Goal: Task Accomplishment & Management: Manage account settings

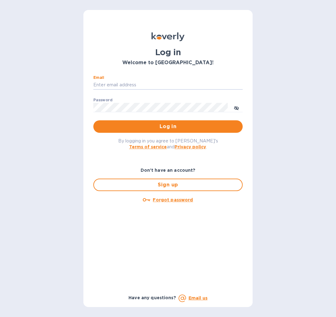
type input "[PERSON_NAME][EMAIL_ADDRESS][DOMAIN_NAME]"
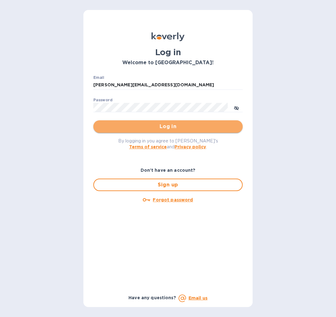
click at [166, 126] on span "Log in" at bounding box center [168, 126] width 140 height 7
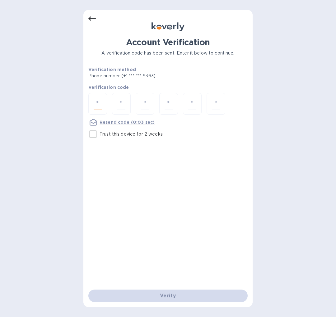
click at [97, 103] on input "number" at bounding box center [98, 104] width 8 height 12
type input "8"
type input "1"
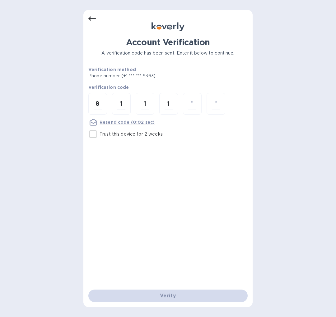
type input "8"
type input "6"
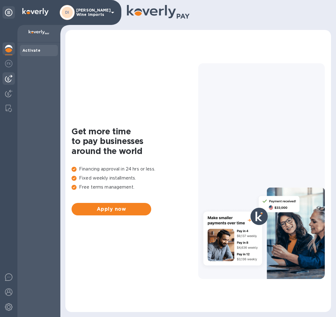
click at [9, 79] on img at bounding box center [8, 78] width 7 height 7
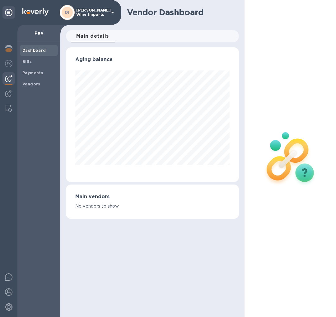
scroll to position [135, 173]
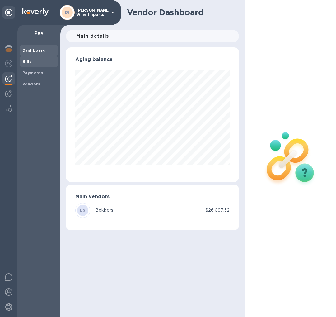
click at [29, 59] on b "Bills" at bounding box center [26, 61] width 9 height 5
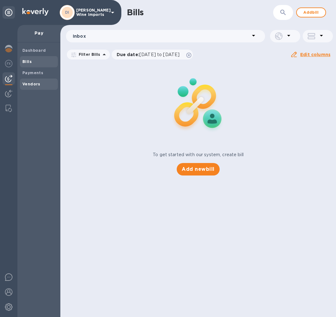
click at [29, 83] on b "Vendors" at bounding box center [31, 84] width 18 height 5
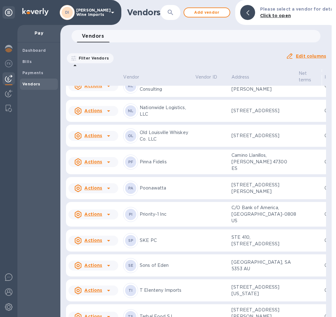
scroll to position [715, 0]
click at [193, 97] on td at bounding box center [211, 85] width 36 height 22
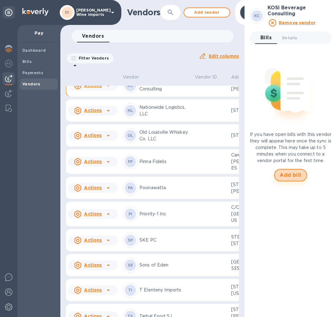
click at [289, 173] on span "Add bill" at bounding box center [291, 174] width 22 height 7
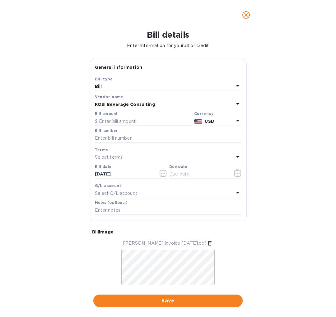
click at [144, 120] on input "text" at bounding box center [143, 121] width 97 height 9
type input "712.87"
click at [144, 133] on input "text" at bounding box center [168, 137] width 147 height 9
type input "20250831"
click at [141, 155] on div "Select terms" at bounding box center [164, 157] width 139 height 9
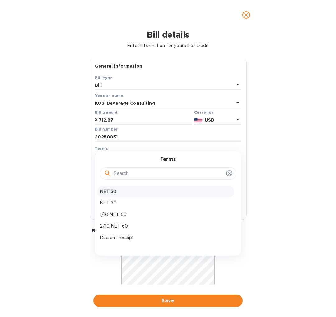
click at [111, 190] on p "NET 30" at bounding box center [166, 191] width 132 height 7
type input "10/09/2025"
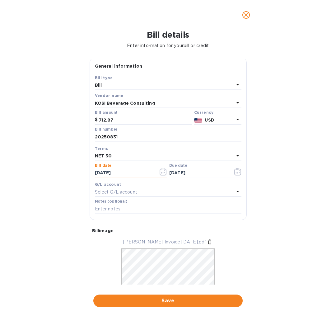
click at [98, 171] on input "09/09/2025" at bounding box center [124, 172] width 59 height 9
type input "08/09/2025"
click at [105, 171] on input "08/09/2025" at bounding box center [124, 172] width 59 height 9
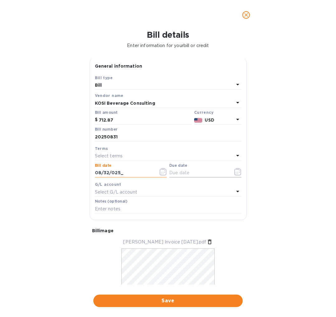
type input "08/31/2025"
click at [131, 155] on div "Select terms" at bounding box center [164, 156] width 139 height 9
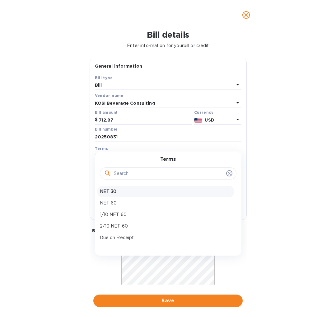
click at [110, 192] on p "NET 30" at bounding box center [166, 191] width 132 height 7
type input "09/30/2025"
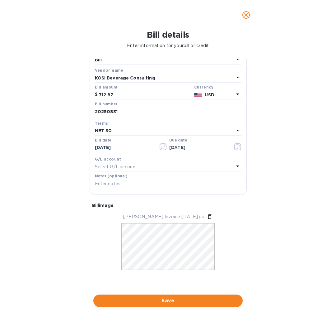
scroll to position [31, 0]
click at [167, 297] on span "Save" at bounding box center [168, 300] width 140 height 7
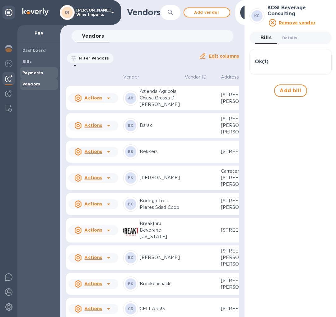
click at [31, 72] on b "Payments" at bounding box center [32, 72] width 21 height 5
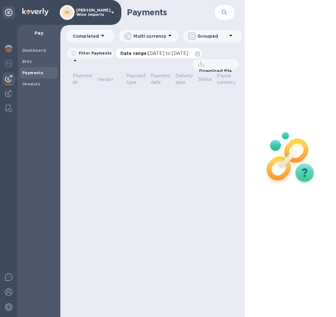
click at [151, 54] on span "08/09/2025 to 09/10/2025" at bounding box center [168, 53] width 40 height 5
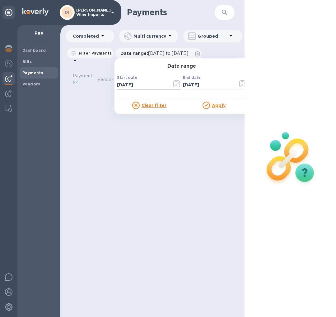
click at [120, 84] on input "08/09/2025" at bounding box center [142, 84] width 50 height 9
type input "01/09/2025"
click at [220, 106] on u "Apply" at bounding box center [219, 105] width 14 height 5
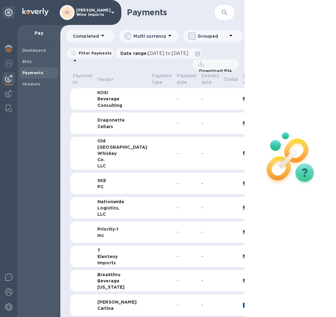
click at [150, 98] on td at bounding box center [162, 99] width 25 height 22
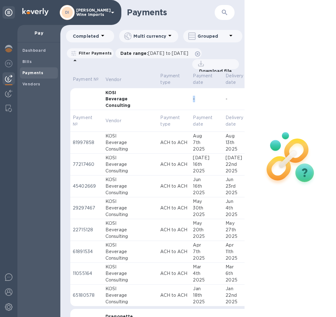
click at [158, 98] on td at bounding box center [174, 99] width 33 height 22
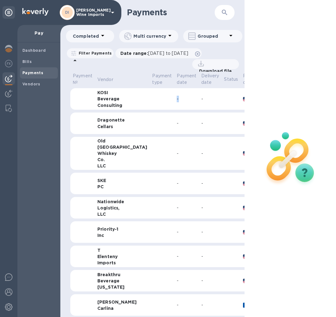
click at [150, 98] on td at bounding box center [162, 99] width 25 height 22
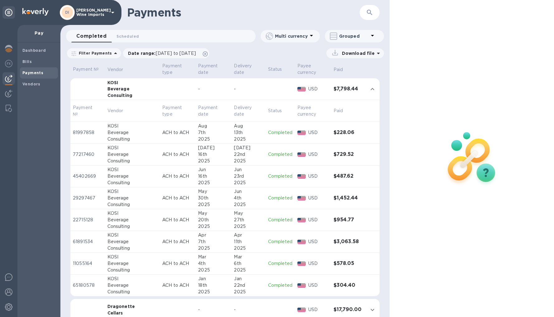
click at [234, 130] on div "13th" at bounding box center [248, 132] width 29 height 7
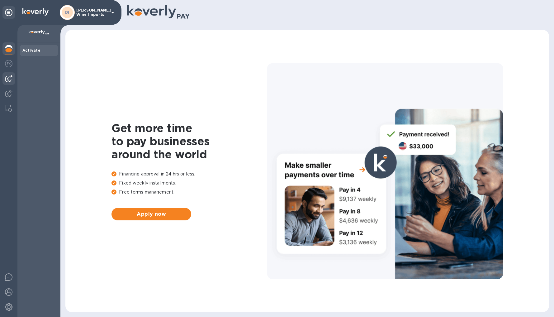
click at [7, 79] on img at bounding box center [8, 78] width 7 height 7
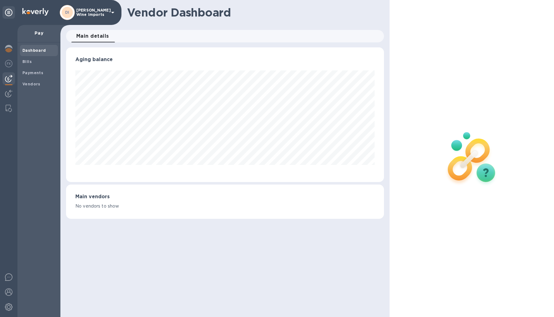
scroll to position [135, 318]
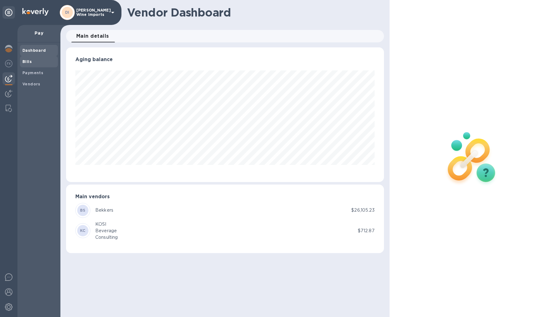
click at [27, 61] on b "Bills" at bounding box center [26, 61] width 9 height 5
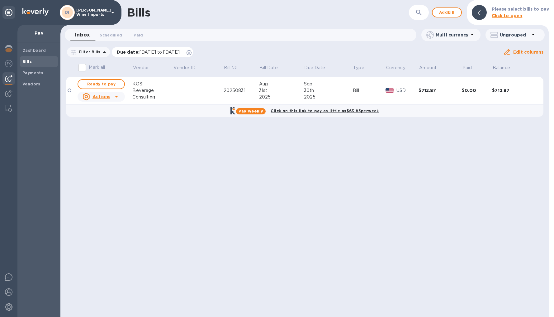
click at [140, 51] on span "07/11/2025 to 11/08/2025" at bounding box center [160, 52] width 40 height 5
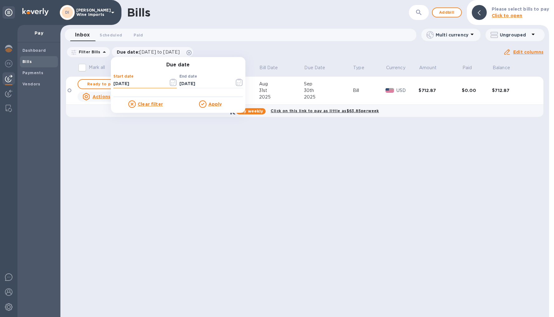
click at [114, 82] on input "07/11/2025" at bounding box center [138, 83] width 50 height 9
type input "01/11/2025"
click at [213, 104] on u "Apply" at bounding box center [215, 104] width 14 height 5
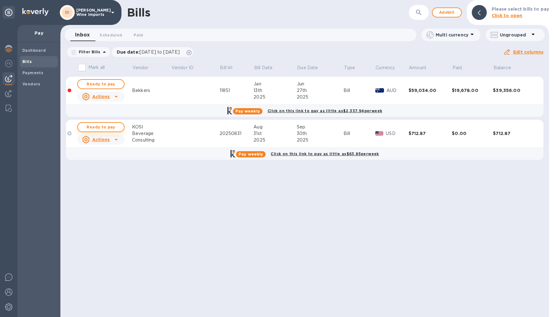
click at [104, 125] on span "Ready to pay" at bounding box center [101, 126] width 36 height 7
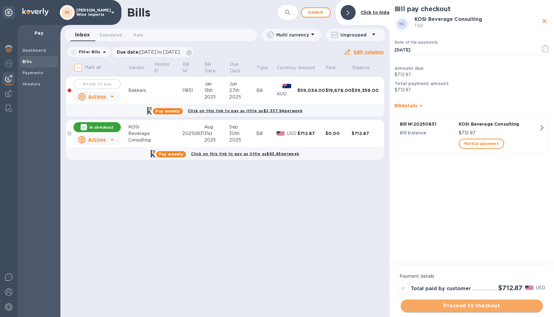
click at [475, 304] on span "Proceed to checkout" at bounding box center [472, 305] width 132 height 7
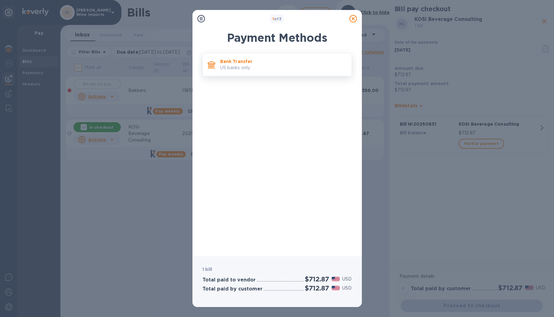
click at [268, 64] on p "Bank Transfer" at bounding box center [283, 61] width 126 height 6
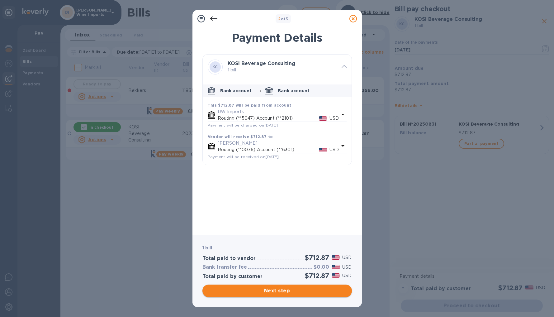
click at [288, 290] on span "Next step" at bounding box center [277, 290] width 140 height 7
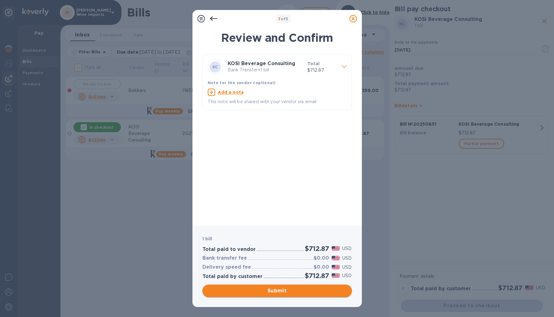
click at [287, 290] on span "Submit" at bounding box center [277, 290] width 140 height 7
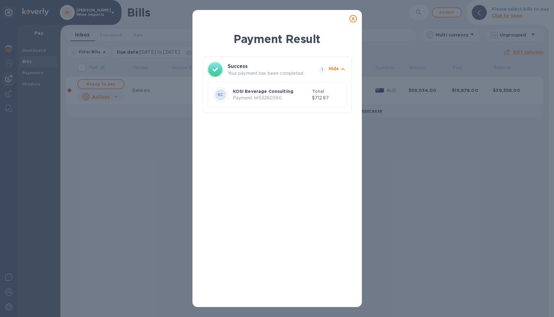
click at [353, 19] on icon at bounding box center [353, 18] width 7 height 7
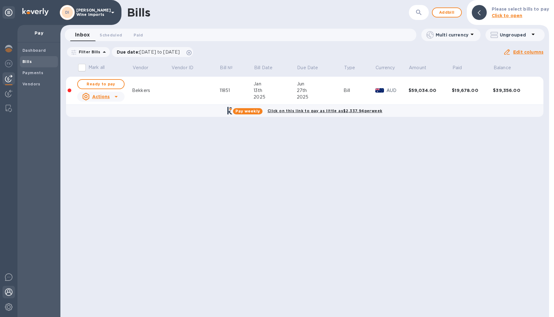
click at [10, 291] on img at bounding box center [8, 291] width 7 height 7
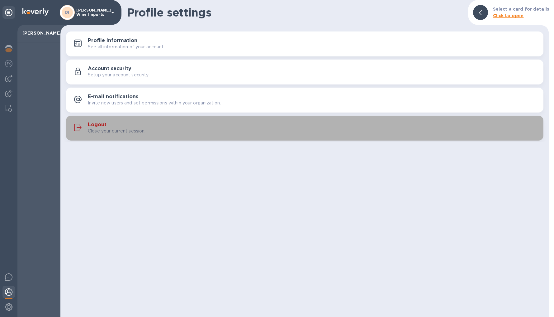
click at [101, 125] on h3 "Logout" at bounding box center [97, 125] width 19 height 6
